Goal: Task Accomplishment & Management: Complete application form

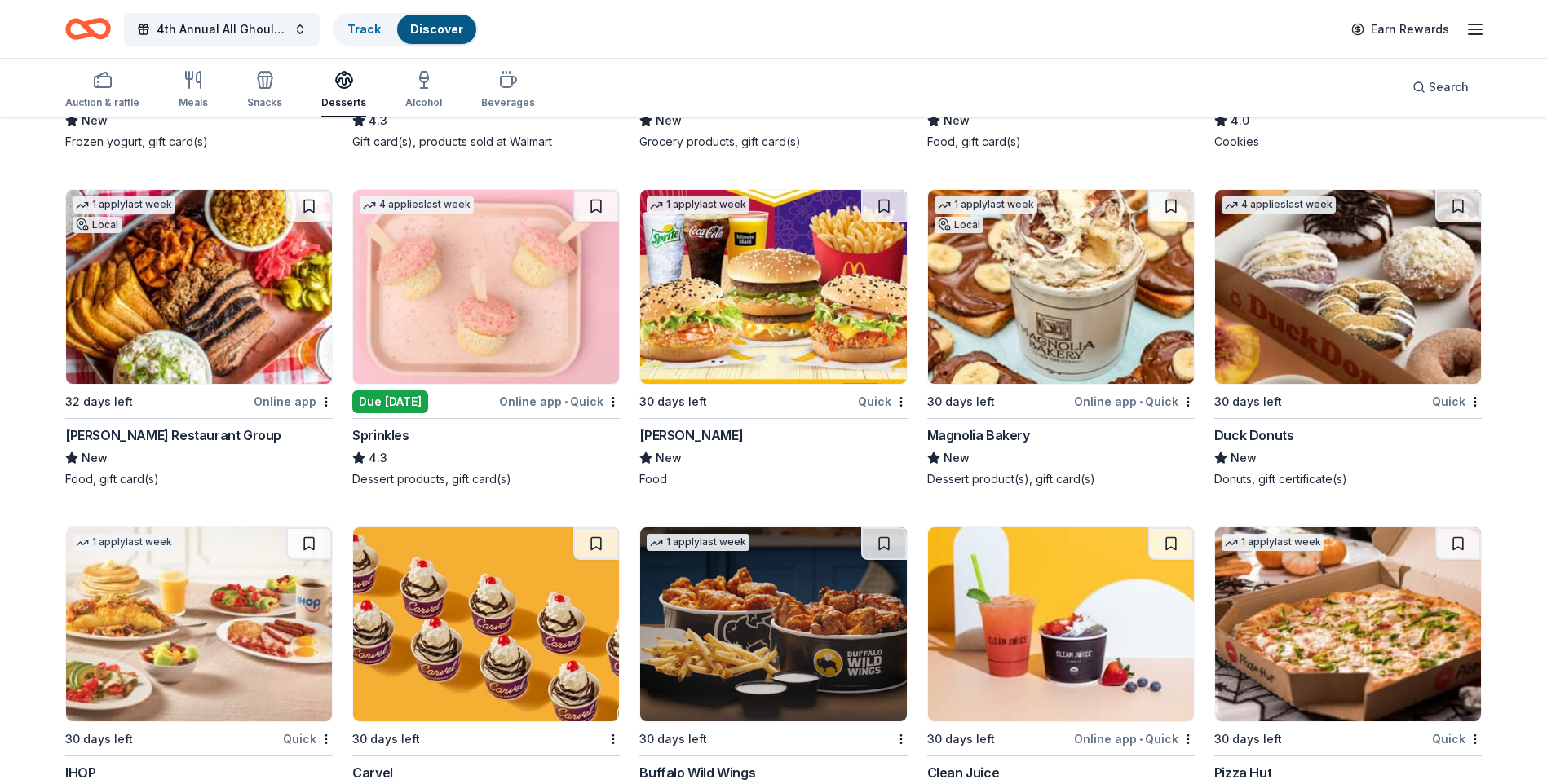
scroll to position [2371, 0]
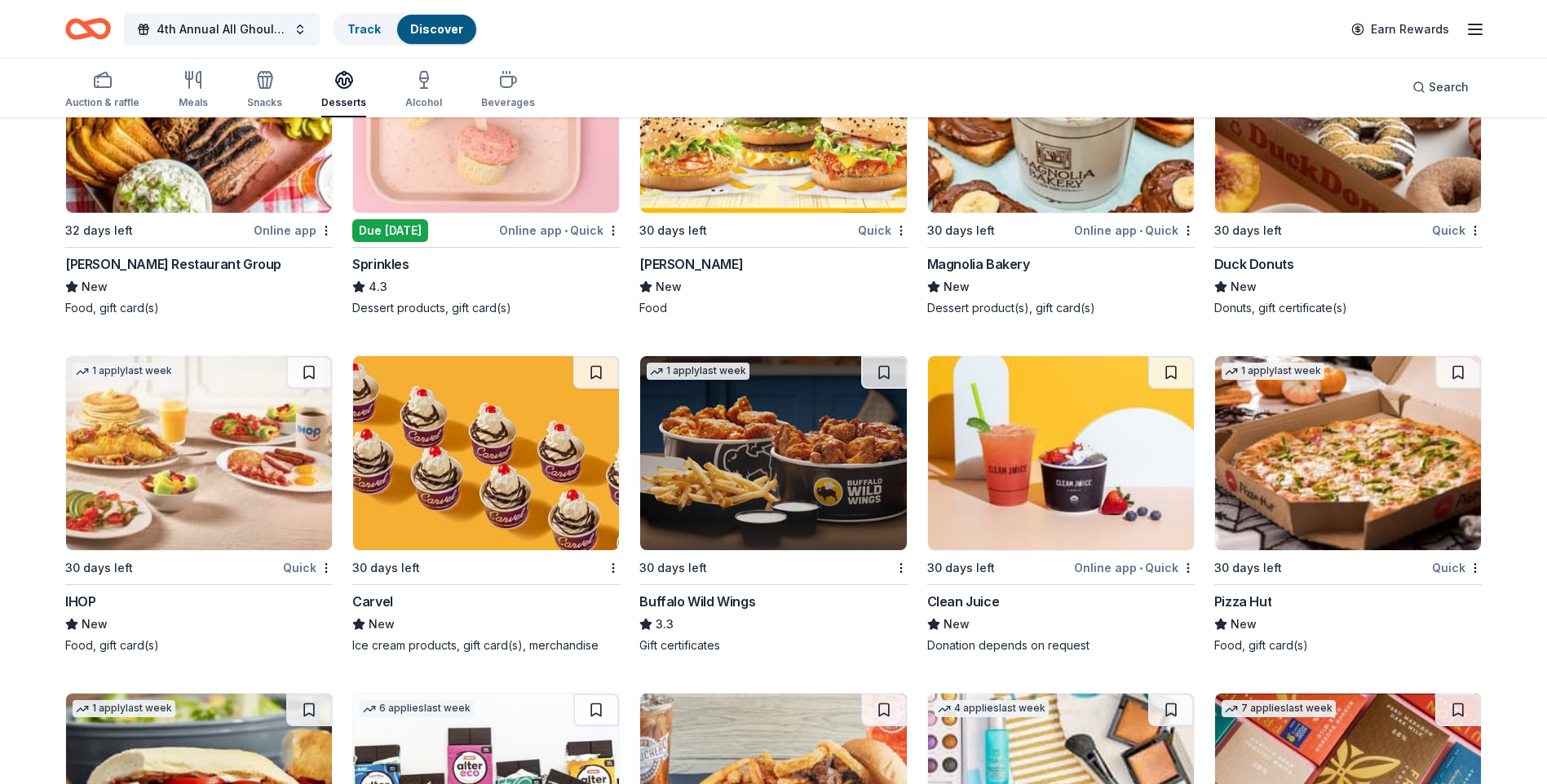
click at [771, 456] on img at bounding box center [774, 453] width 266 height 194
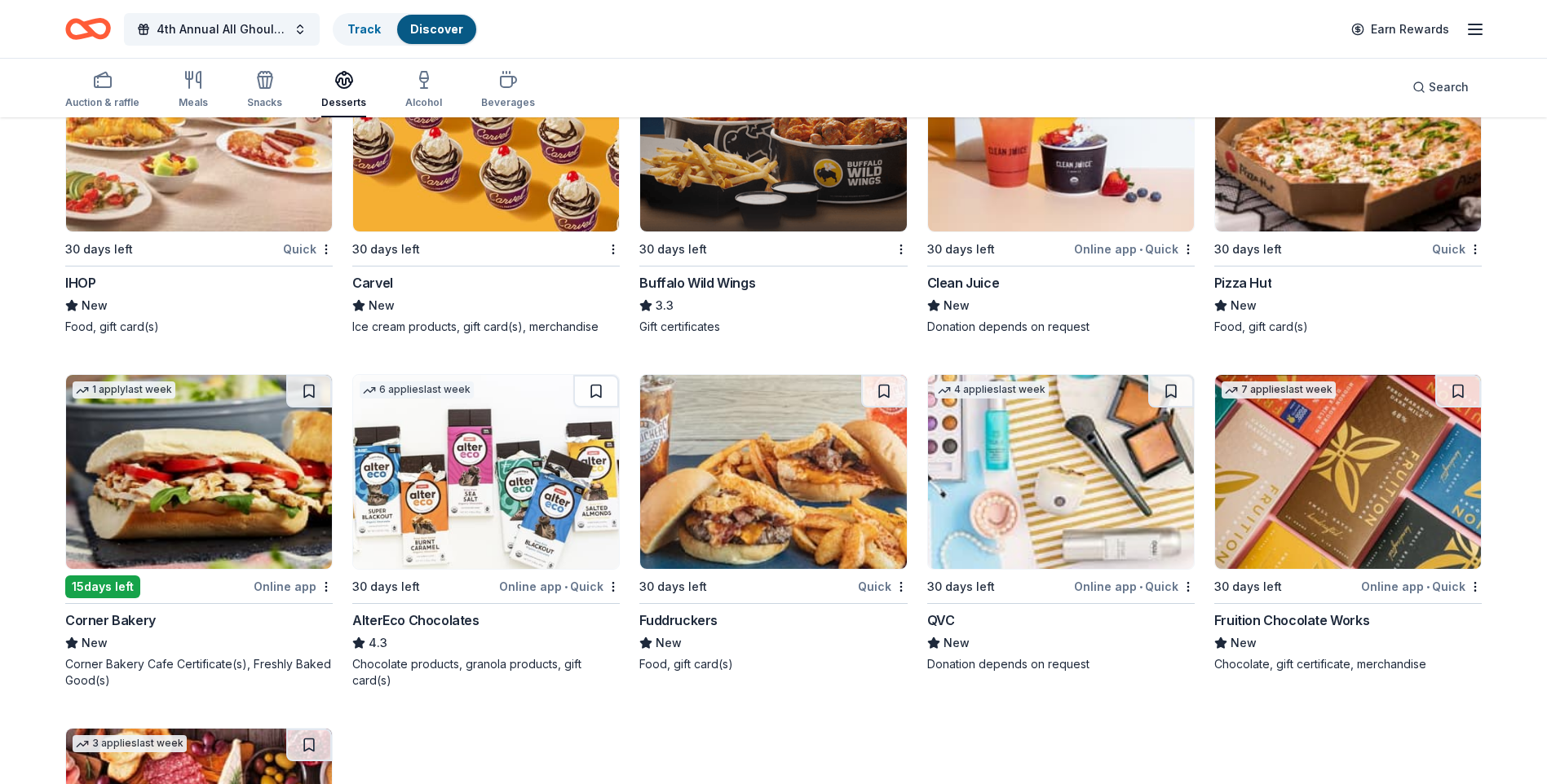
scroll to position [2697, 0]
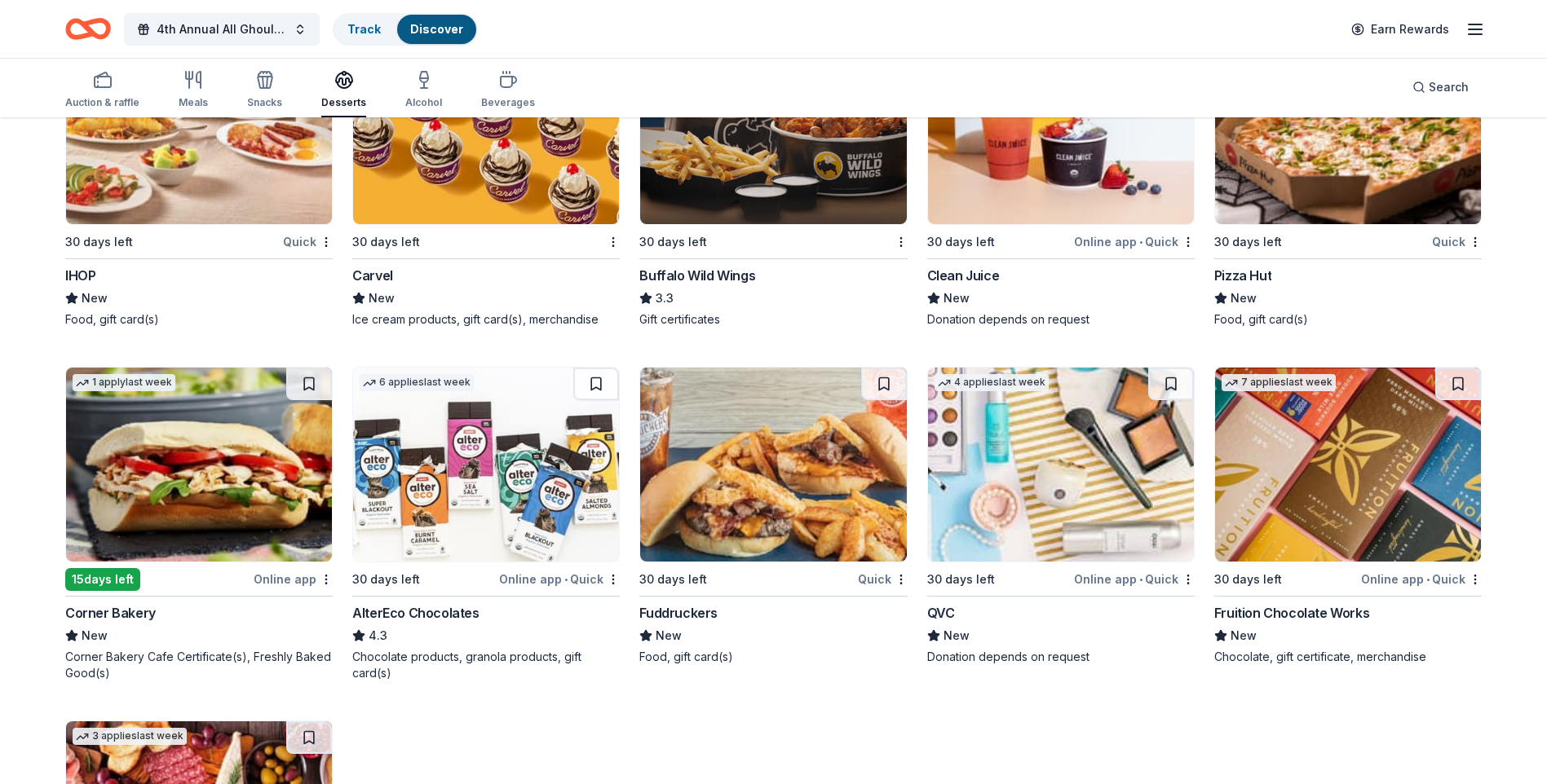
click at [173, 451] on img at bounding box center [200, 463] width 266 height 194
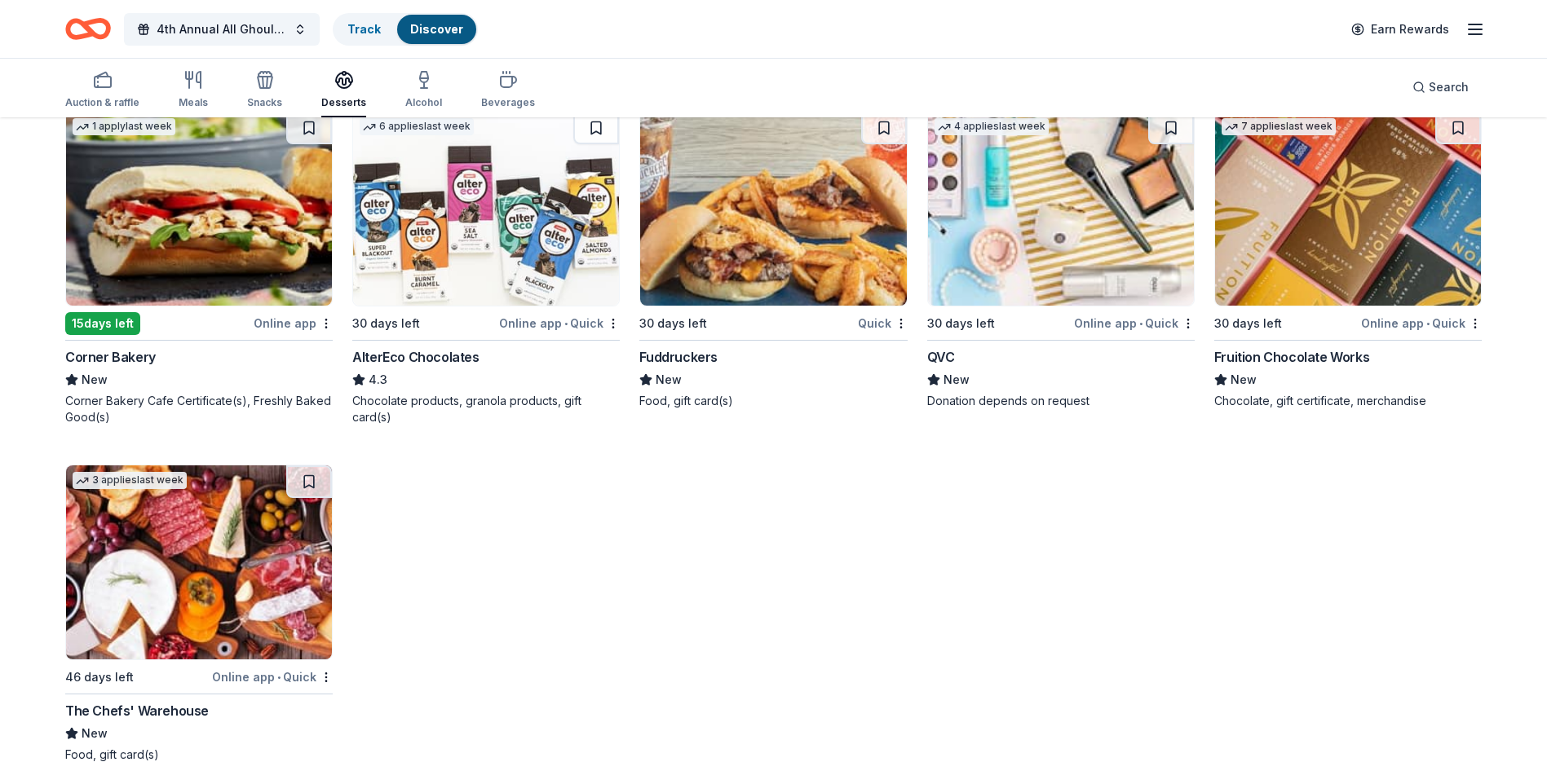
scroll to position [2964, 0]
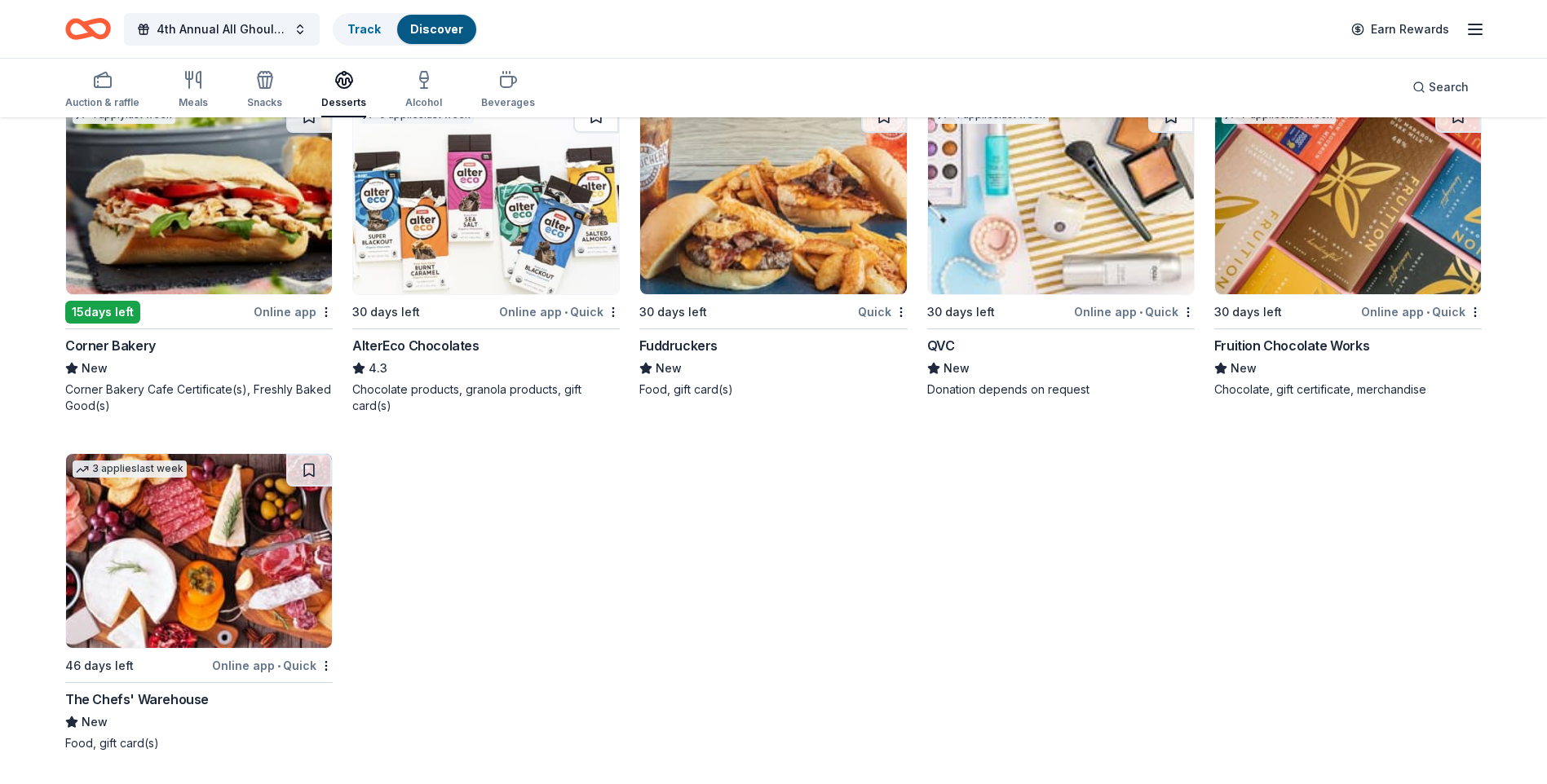
click at [204, 574] on img at bounding box center [200, 550] width 266 height 194
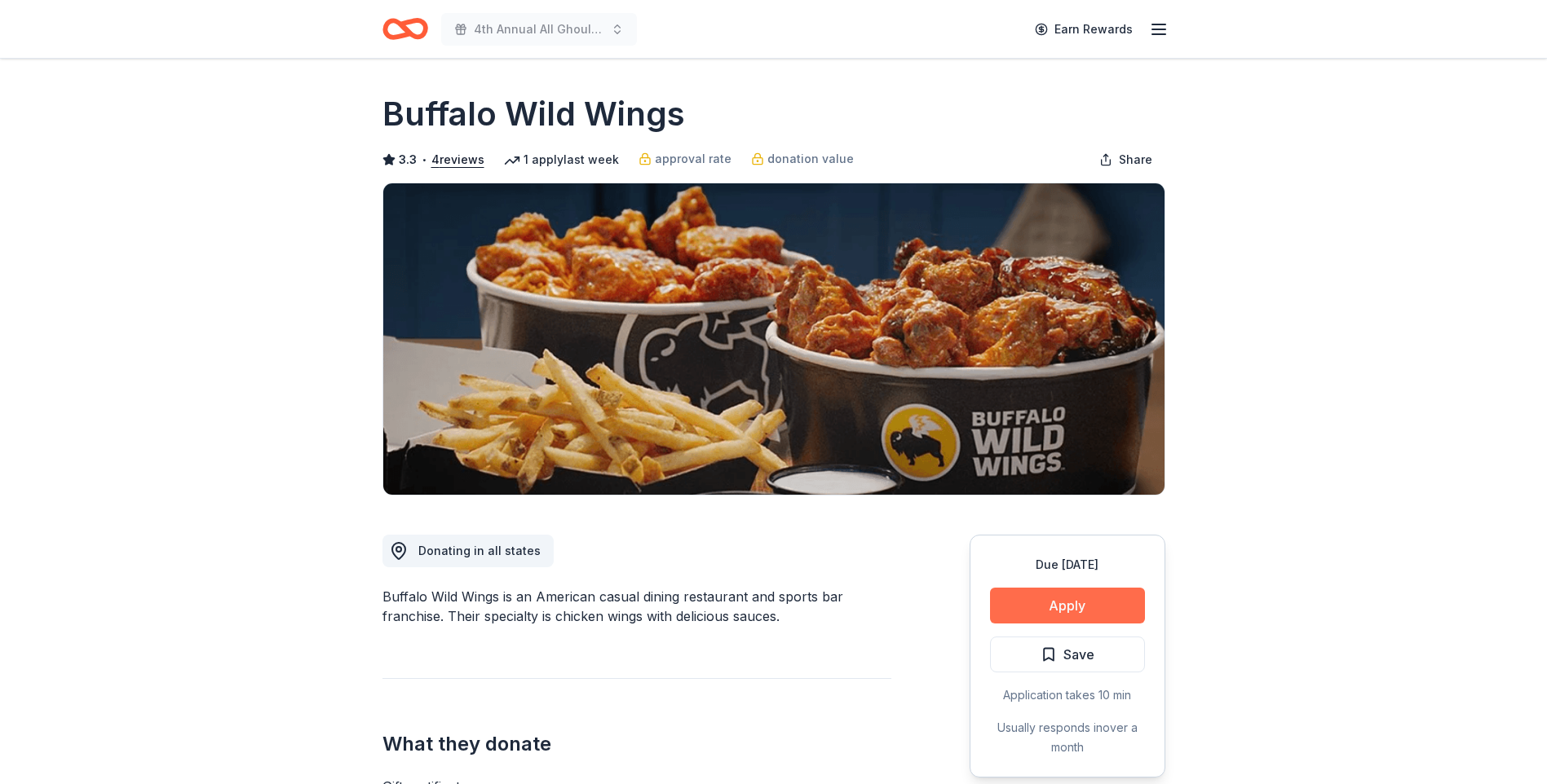
click at [1079, 600] on button "Apply" at bounding box center [1067, 605] width 155 height 36
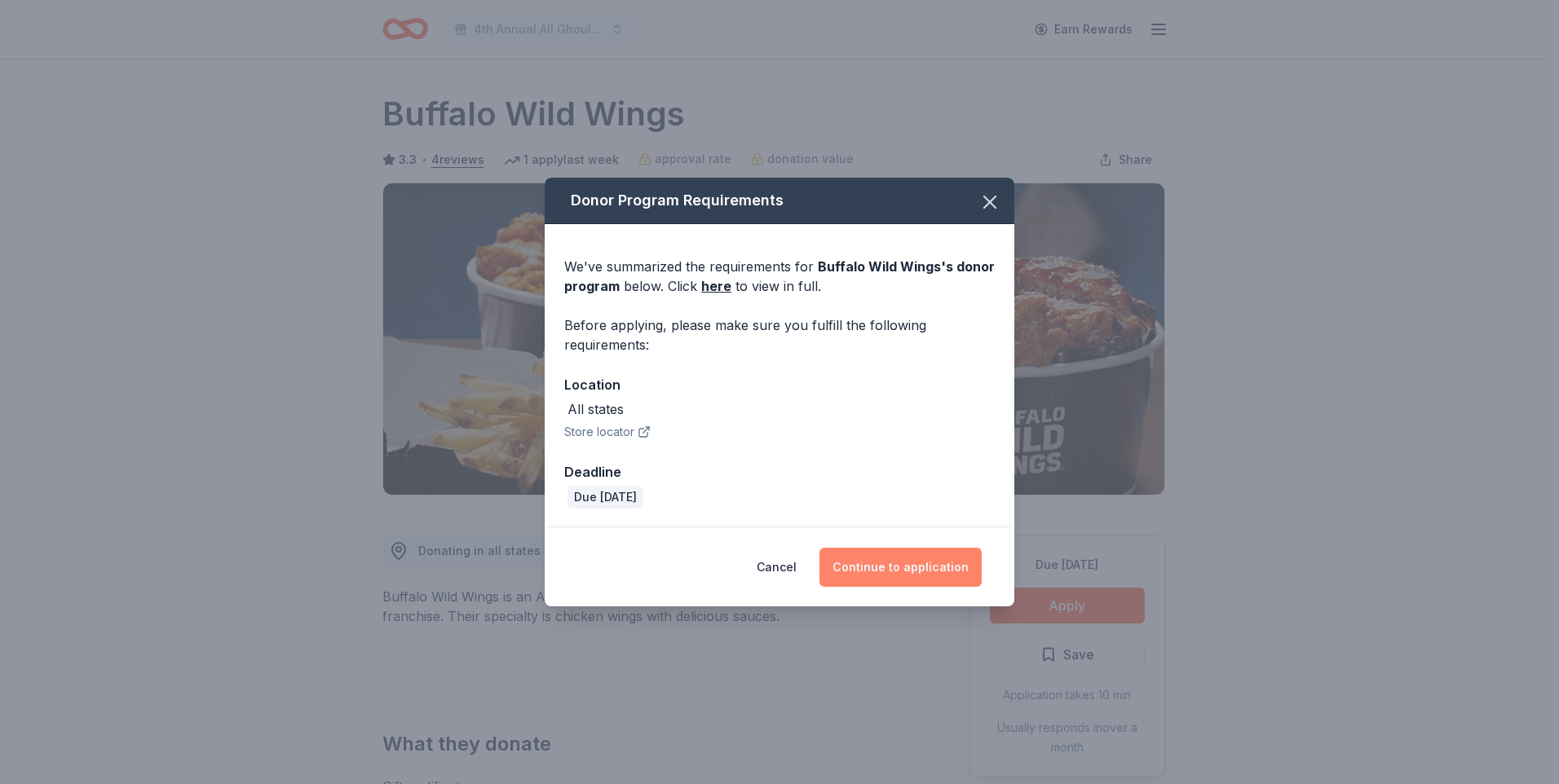
click at [940, 568] on button "Continue to application" at bounding box center [900, 567] width 162 height 39
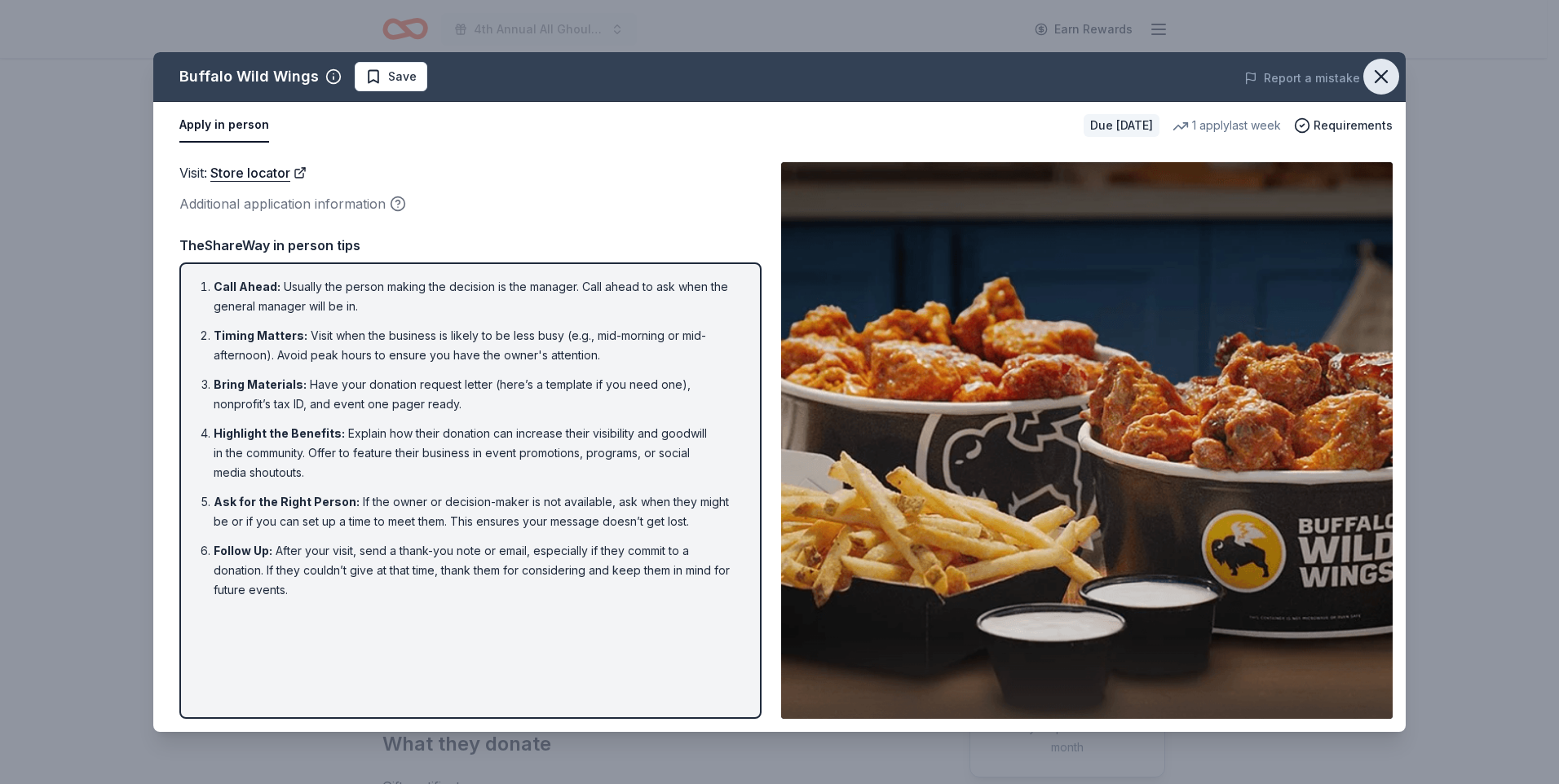
click at [1371, 76] on icon "button" at bounding box center [1380, 76] width 23 height 23
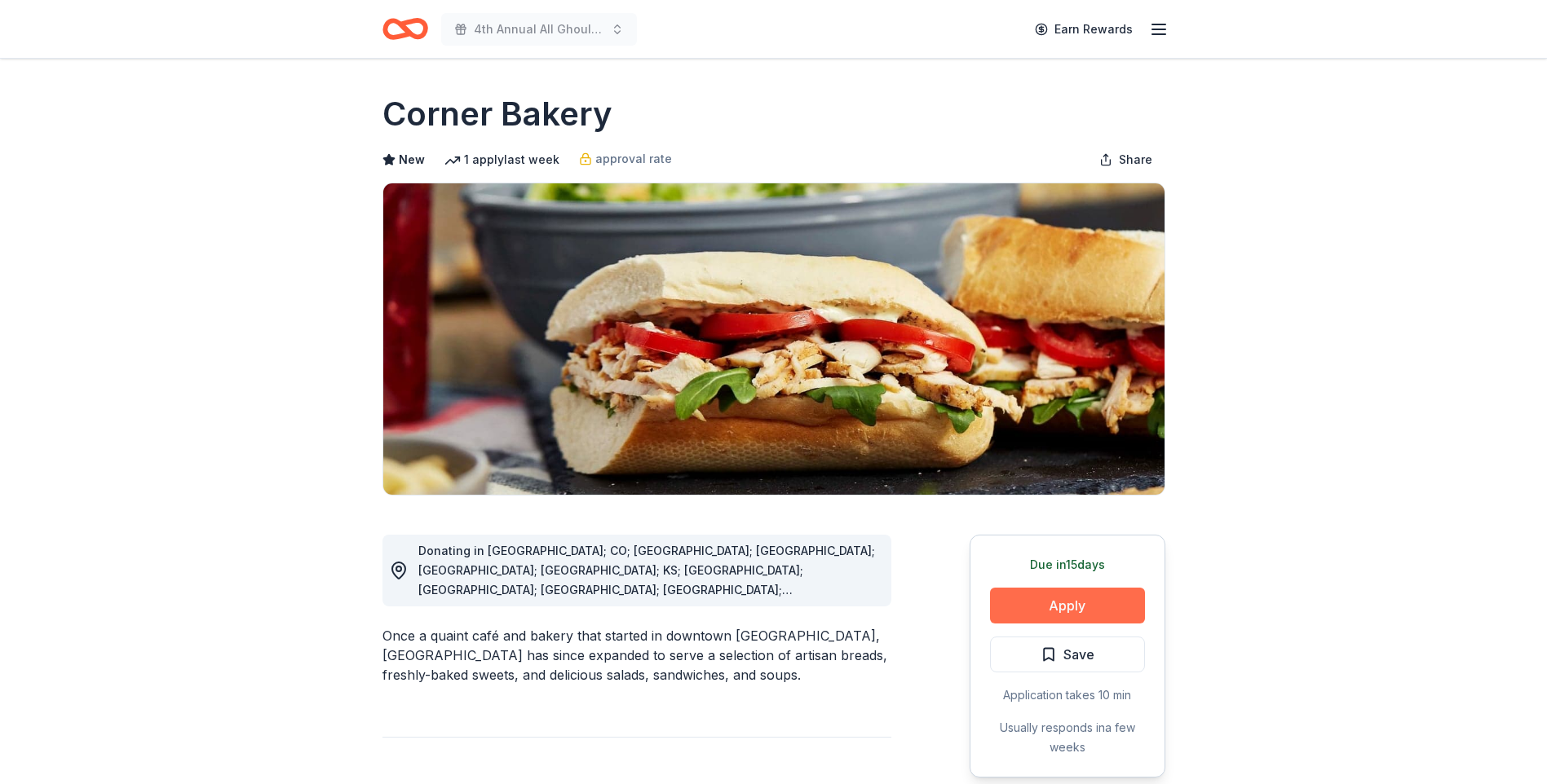
click at [1080, 602] on button "Apply" at bounding box center [1067, 605] width 155 height 36
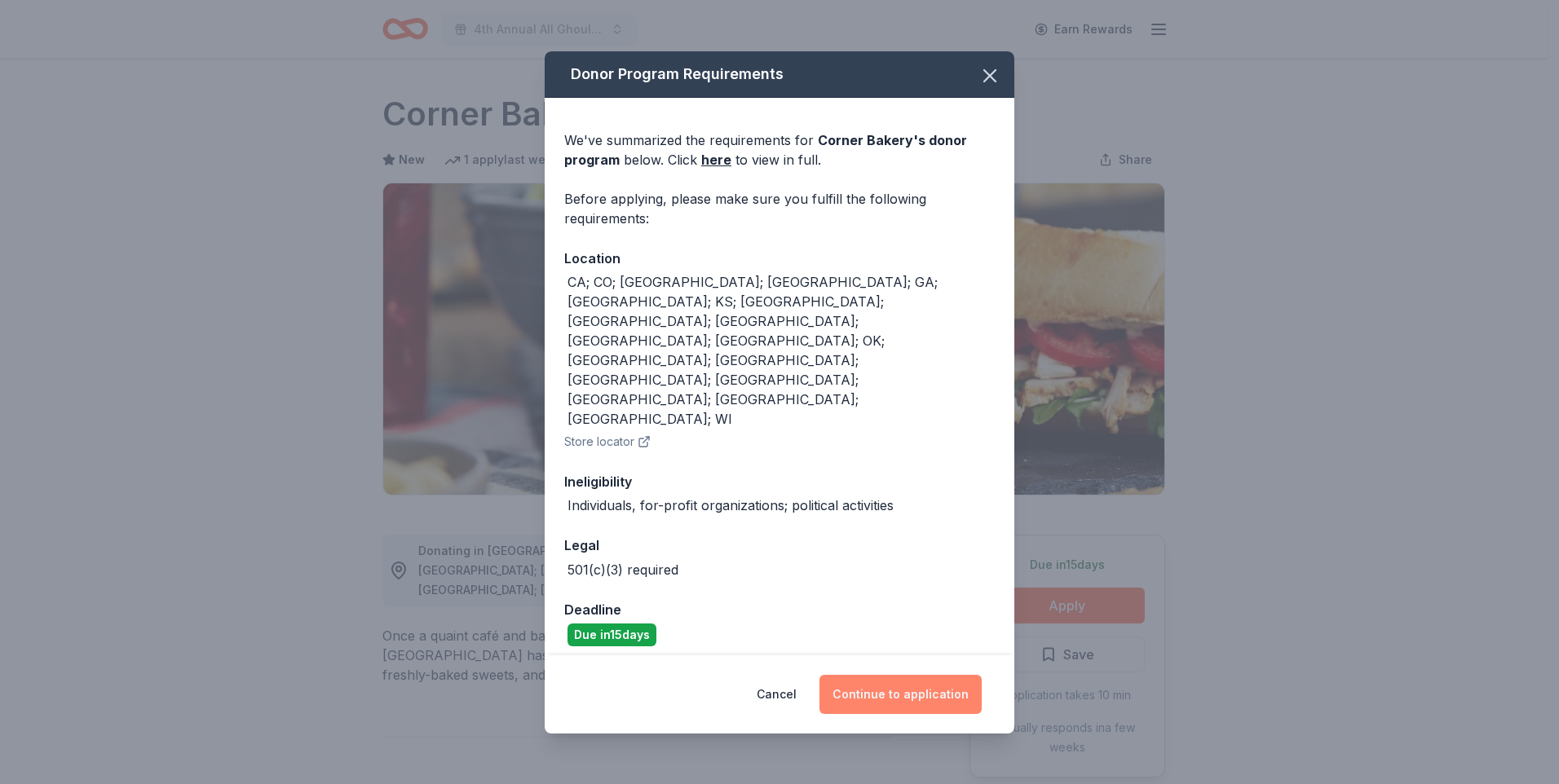
click at [904, 675] on button "Continue to application" at bounding box center [900, 694] width 162 height 39
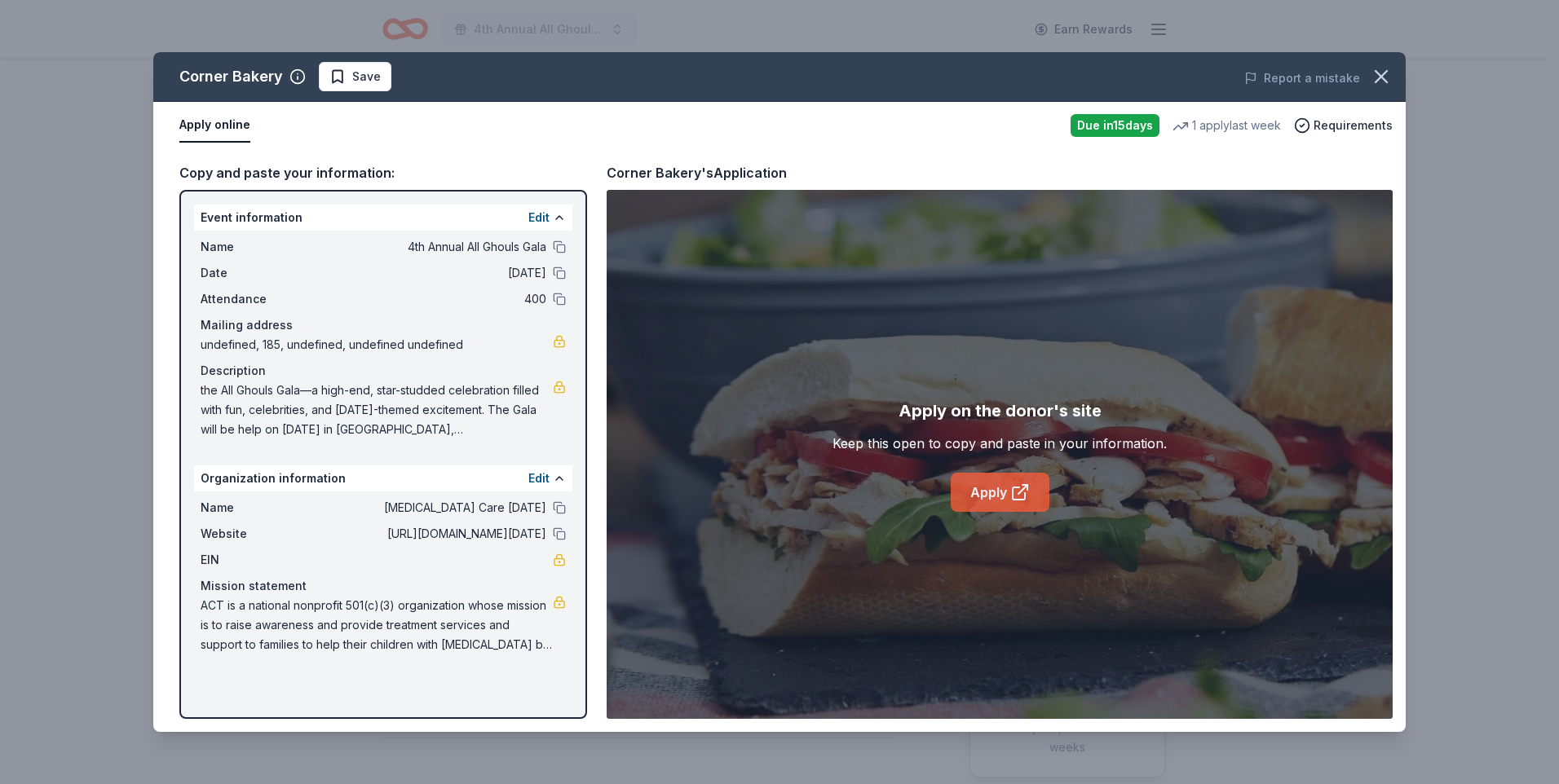
click at [1001, 480] on link "Apply" at bounding box center [999, 491] width 98 height 39
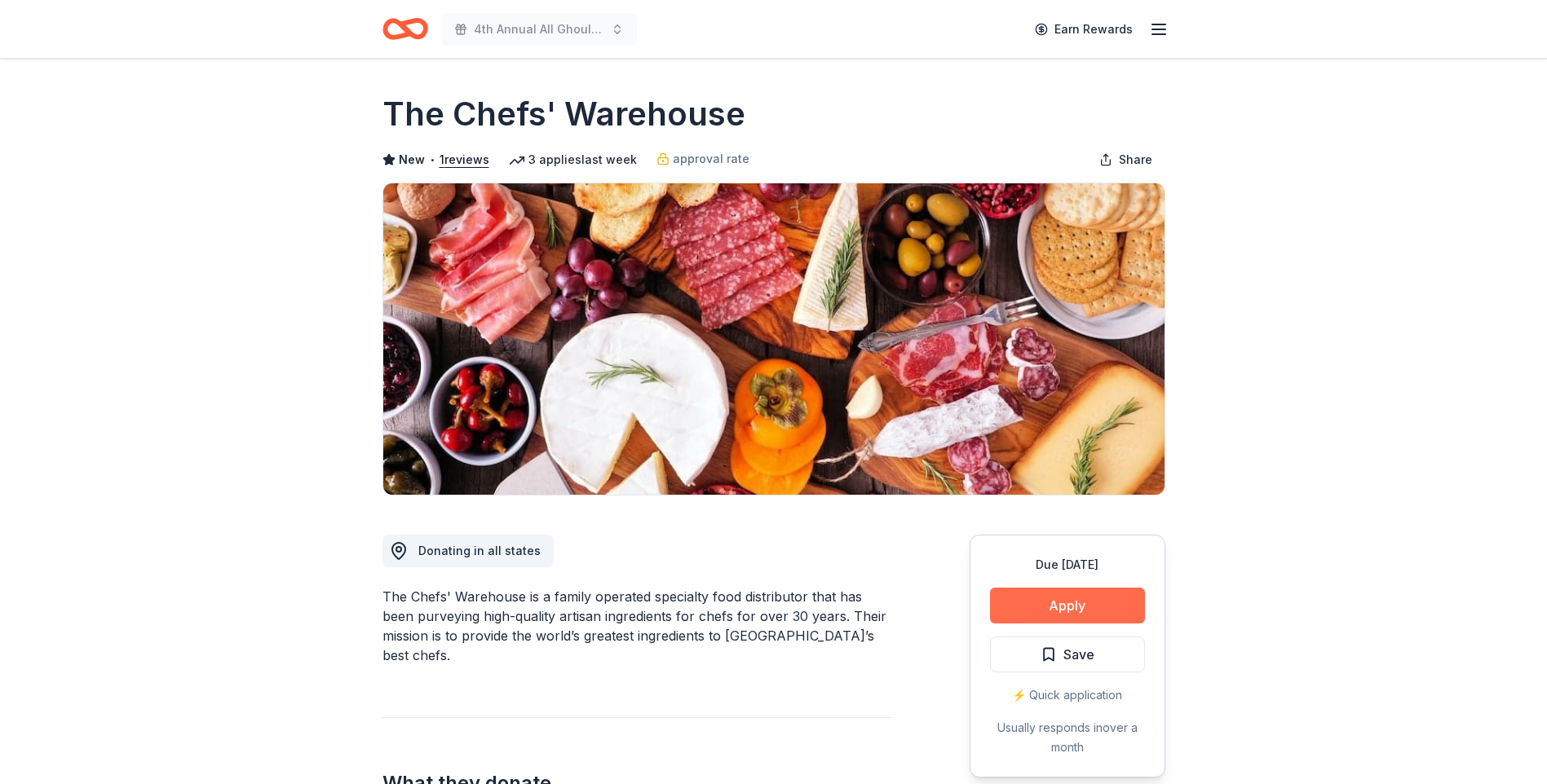
click at [1095, 599] on button "Apply" at bounding box center [1067, 605] width 155 height 36
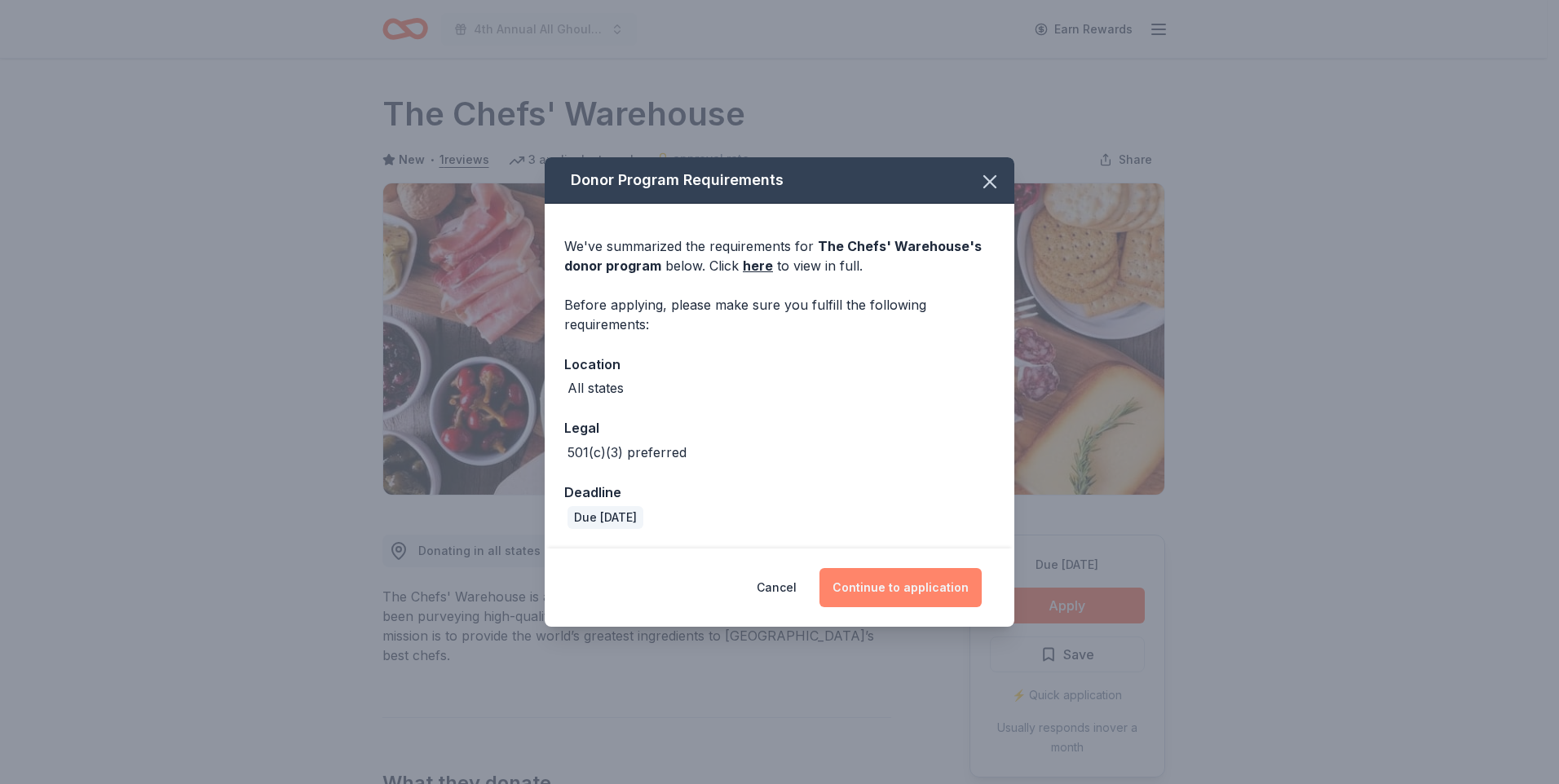
click at [923, 586] on button "Continue to application" at bounding box center [900, 587] width 162 height 39
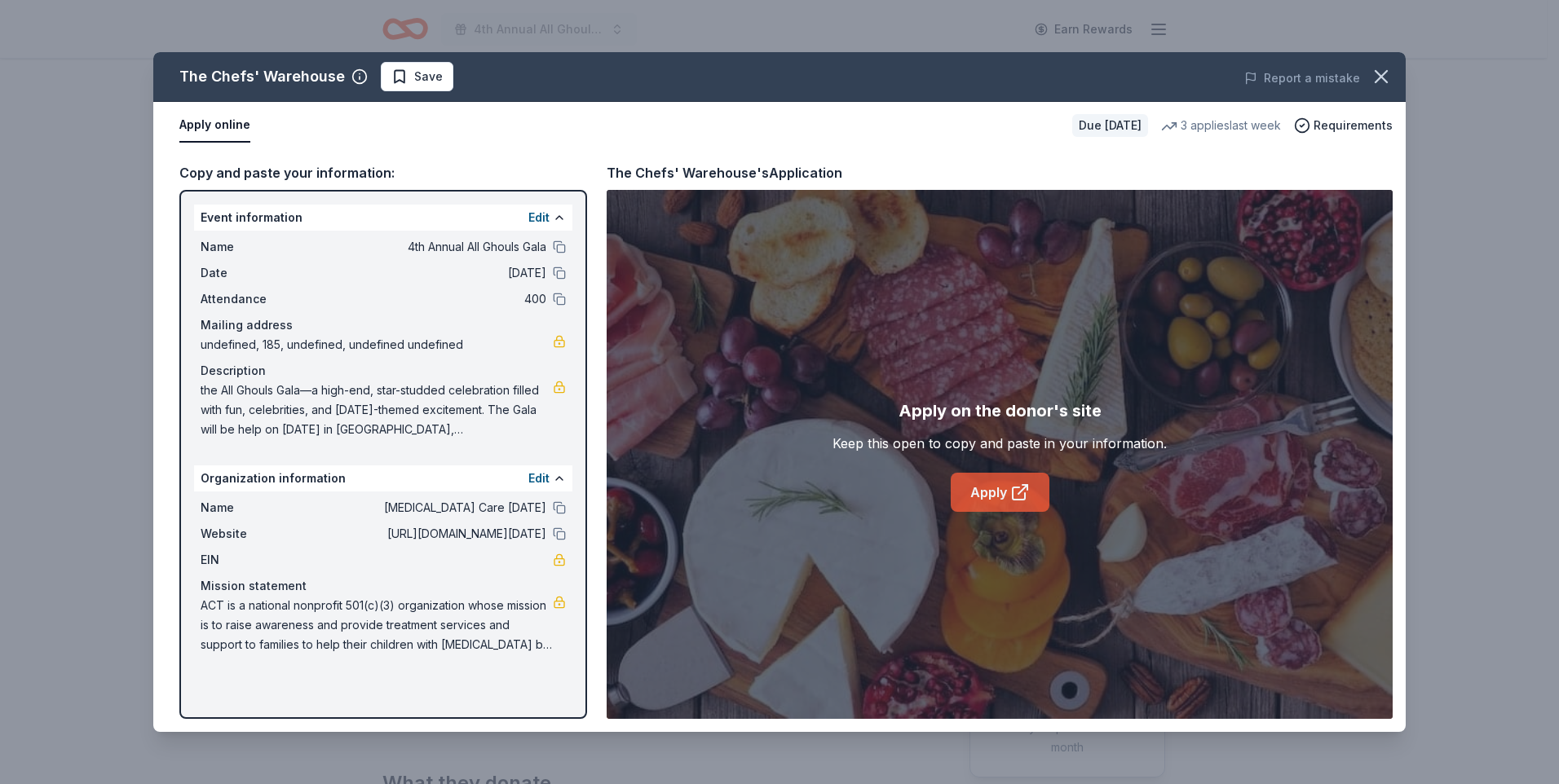
click at [996, 489] on link "Apply" at bounding box center [999, 491] width 98 height 39
